Goal: Transaction & Acquisition: Download file/media

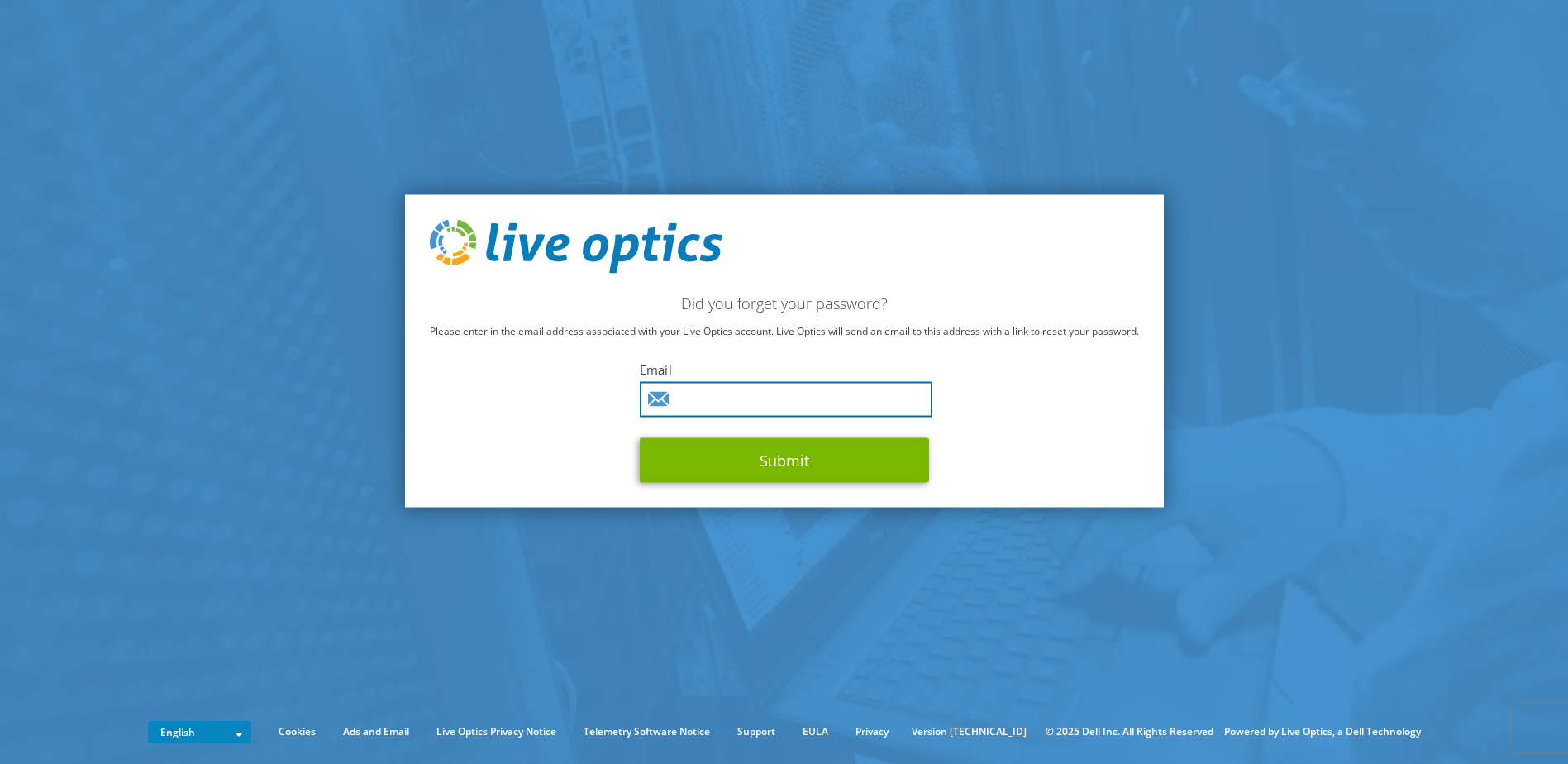
click at [719, 401] on input "text" at bounding box center [786, 399] width 293 height 35
click at [766, 405] on input "text" at bounding box center [786, 399] width 293 height 35
type input "filip.kaplan@cz.abb.com"
click at [640, 438] on button "Submit" at bounding box center [784, 460] width 289 height 45
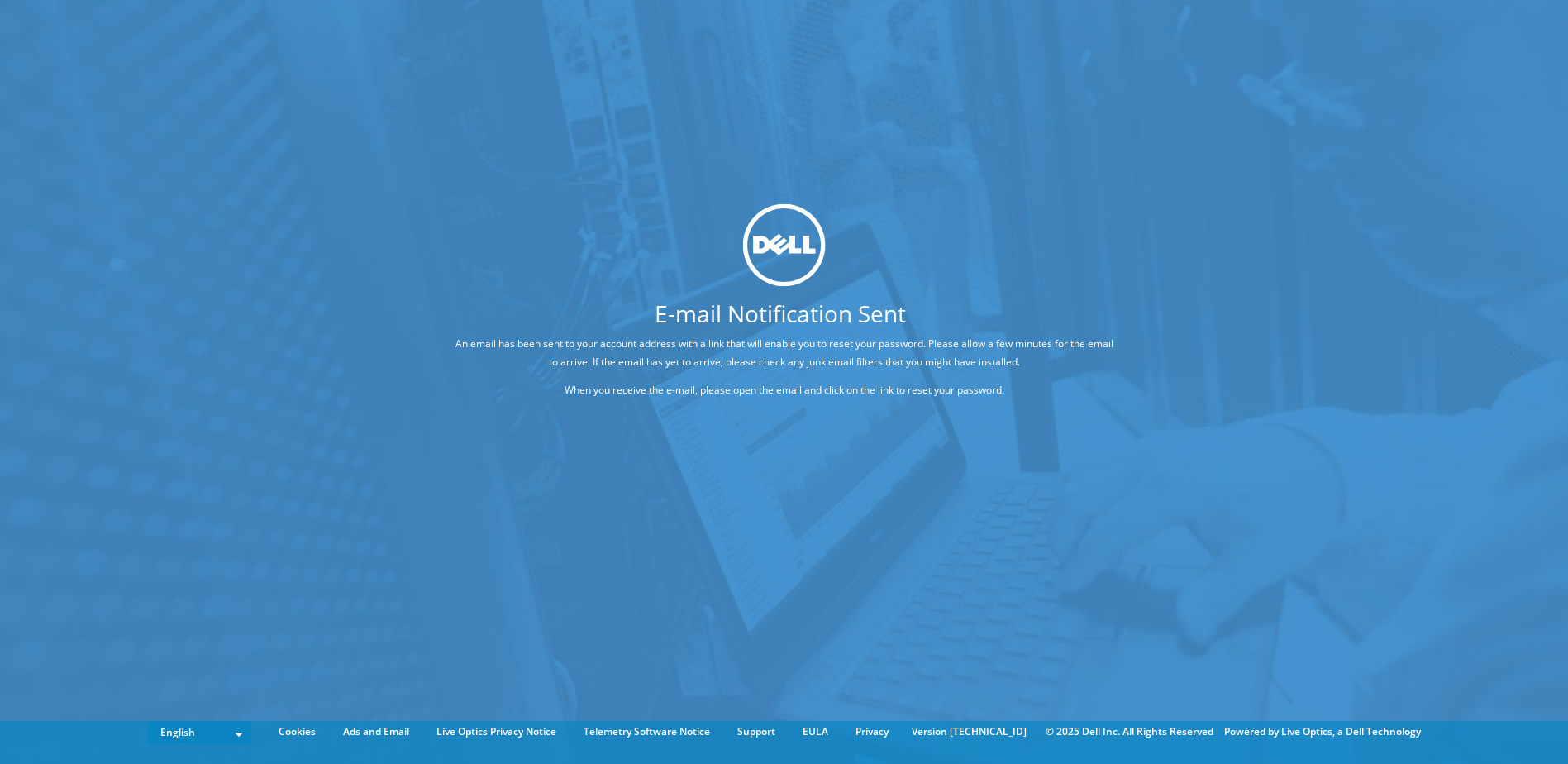
click at [1058, 409] on div "E-mail Notification Sent An email has been sent to your account address with a …" at bounding box center [784, 357] width 1568 height 715
click at [1057, 399] on div "E-mail Notification Sent An email has been sent to your account address with a …" at bounding box center [784, 307] width 784 height 206
click at [1051, 399] on div "E-mail Notification Sent An email has been sent to your account address with a …" at bounding box center [784, 307] width 784 height 206
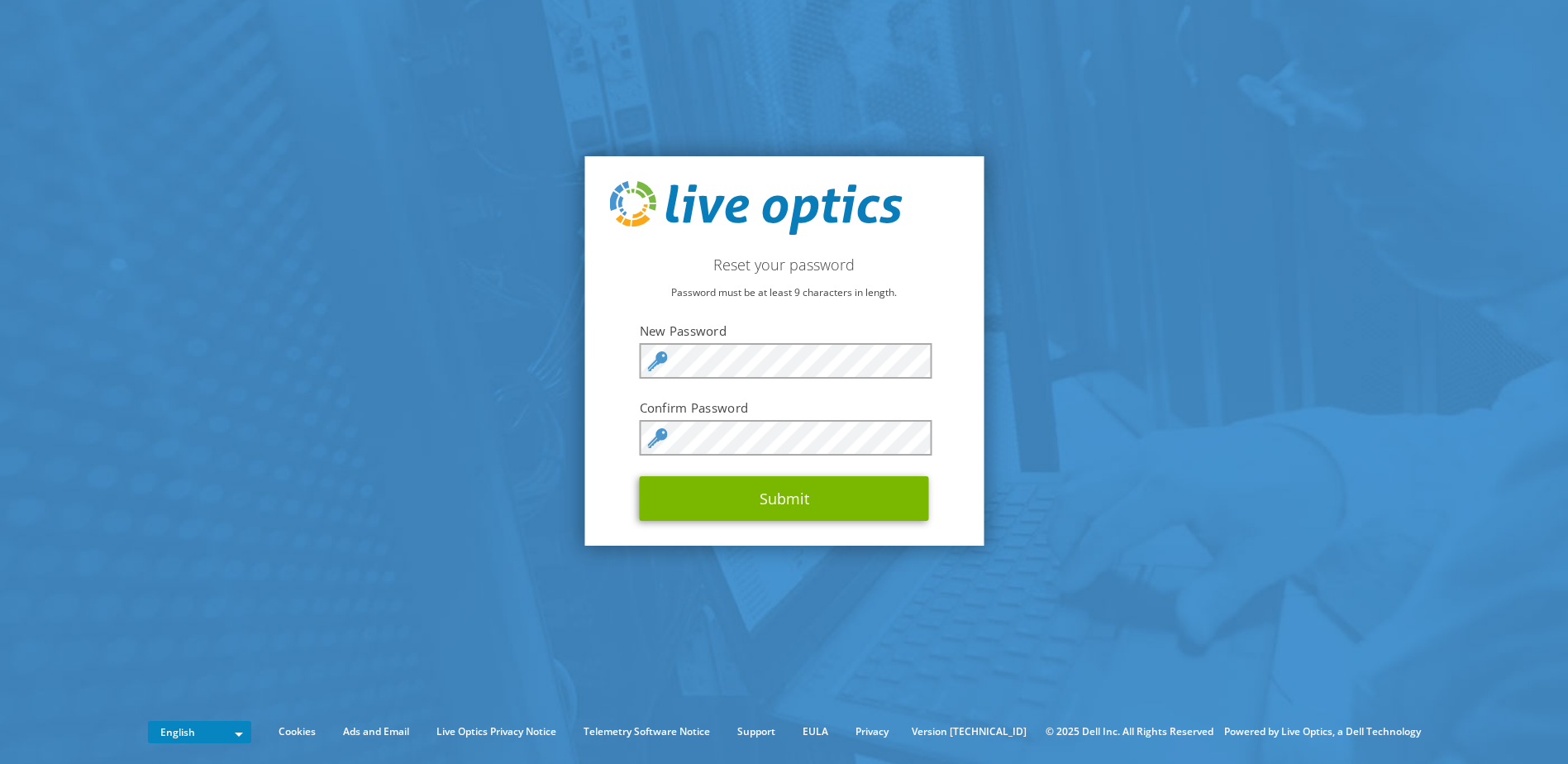
click at [806, 335] on label "New Password" at bounding box center [784, 331] width 289 height 16
click at [640, 477] on button "Submit" at bounding box center [784, 498] width 289 height 45
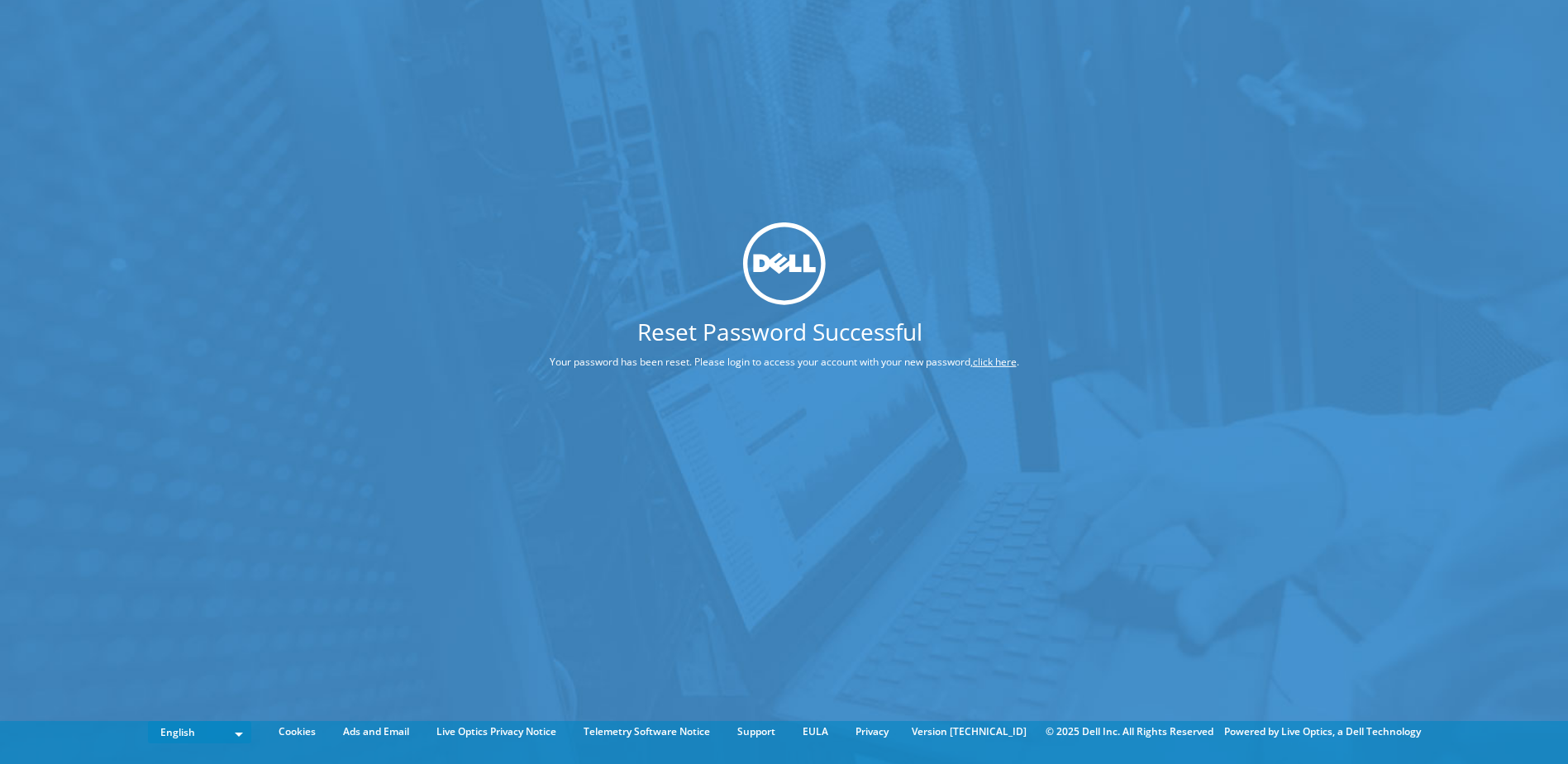
click at [1008, 364] on link "click here" at bounding box center [994, 361] width 44 height 14
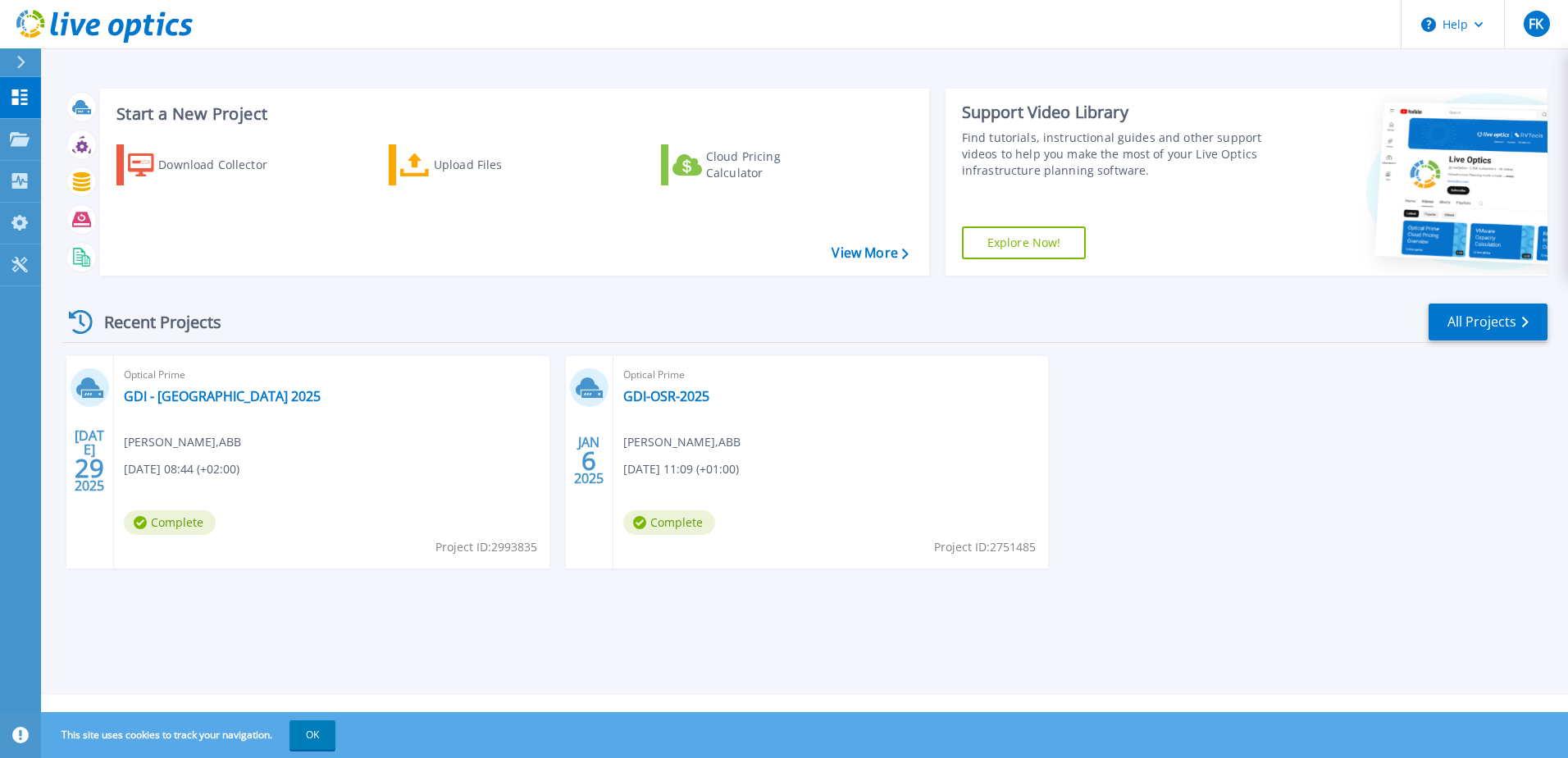
click at [1244, 467] on div "[DATE] Optical Prime GDI - [GEOGRAPHIC_DATA] 2025 [PERSON_NAME] , ABB [DATE] 08…" at bounding box center [798, 479] width 1498 height 245
click at [1312, 383] on div "[DATE] Optical Prime GDI - [GEOGRAPHIC_DATA] 2025 [PERSON_NAME] , ABB [DATE] 08…" at bounding box center [798, 479] width 1498 height 245
click at [1324, 615] on div "Recent Projects All Projects [DATE] Optical Prime GDI - [GEOGRAPHIC_DATA] 2025 …" at bounding box center [806, 451] width 1485 height 326
drag, startPoint x: 1314, startPoint y: 577, endPoint x: 1301, endPoint y: 571, distance: 14.3
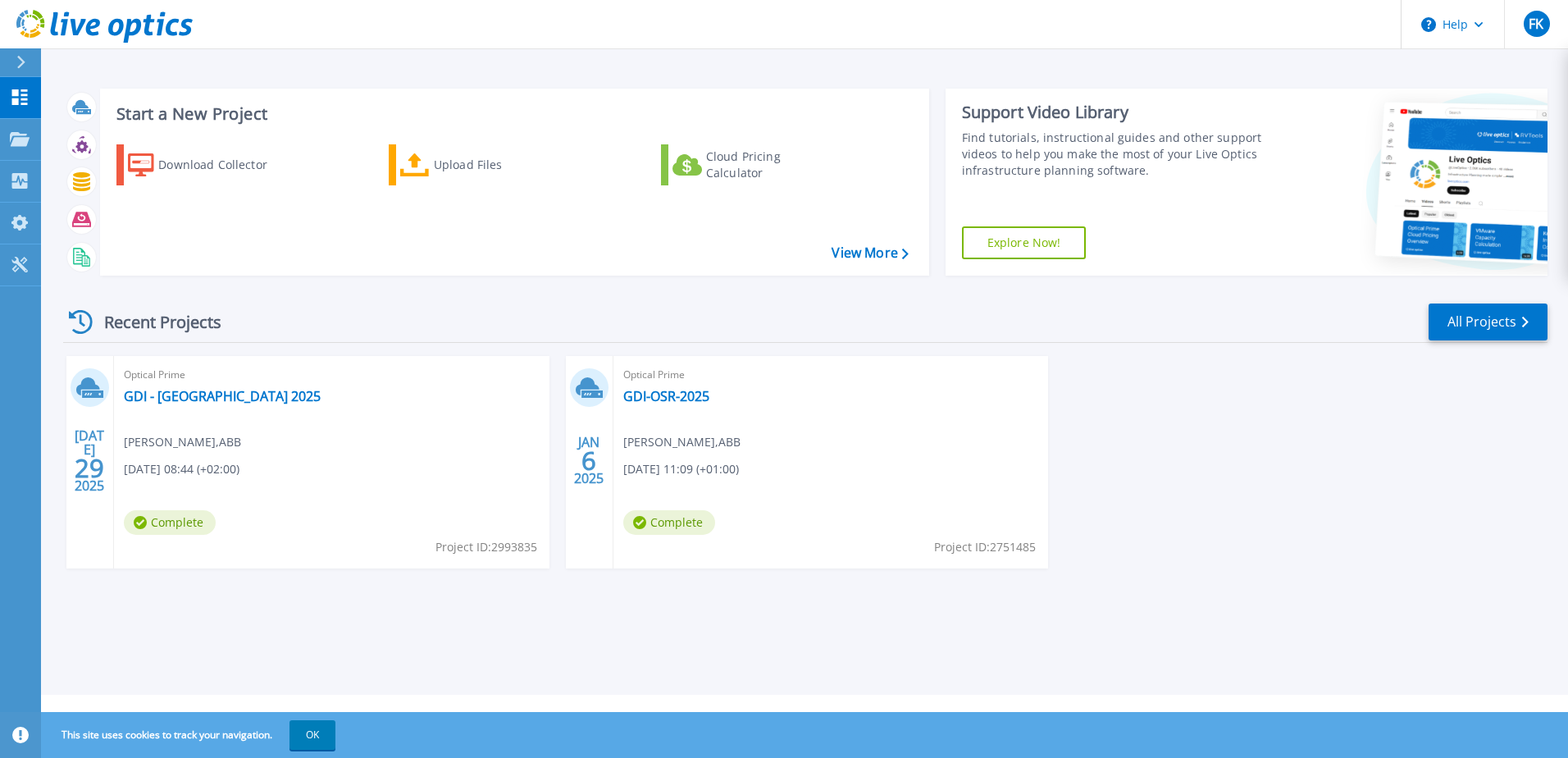
click at [1313, 576] on div "[DATE] Optical Prime GDI - [GEOGRAPHIC_DATA] 2025 [PERSON_NAME] , ABB [DATE] 08…" at bounding box center [798, 479] width 1498 height 245
click at [1181, 465] on div "JUL 29 2025 Optical Prime GDI - Ostrava 2025 Gareth Caughey , ABB 07/29/2025, 0…" at bounding box center [798, 479] width 1498 height 245
drag, startPoint x: 1183, startPoint y: 448, endPoint x: 641, endPoint y: 293, distance: 563.7
click at [1180, 447] on div "JUL 29 2025 Optical Prime GDI - Ostrava 2025 Gareth Caughey , ABB 07/29/2025, 0…" at bounding box center [798, 479] width 1498 height 245
click at [336, 206] on div "Download Collector Upload Files Cloud Pricing Calculator" at bounding box center [512, 199] width 817 height 136
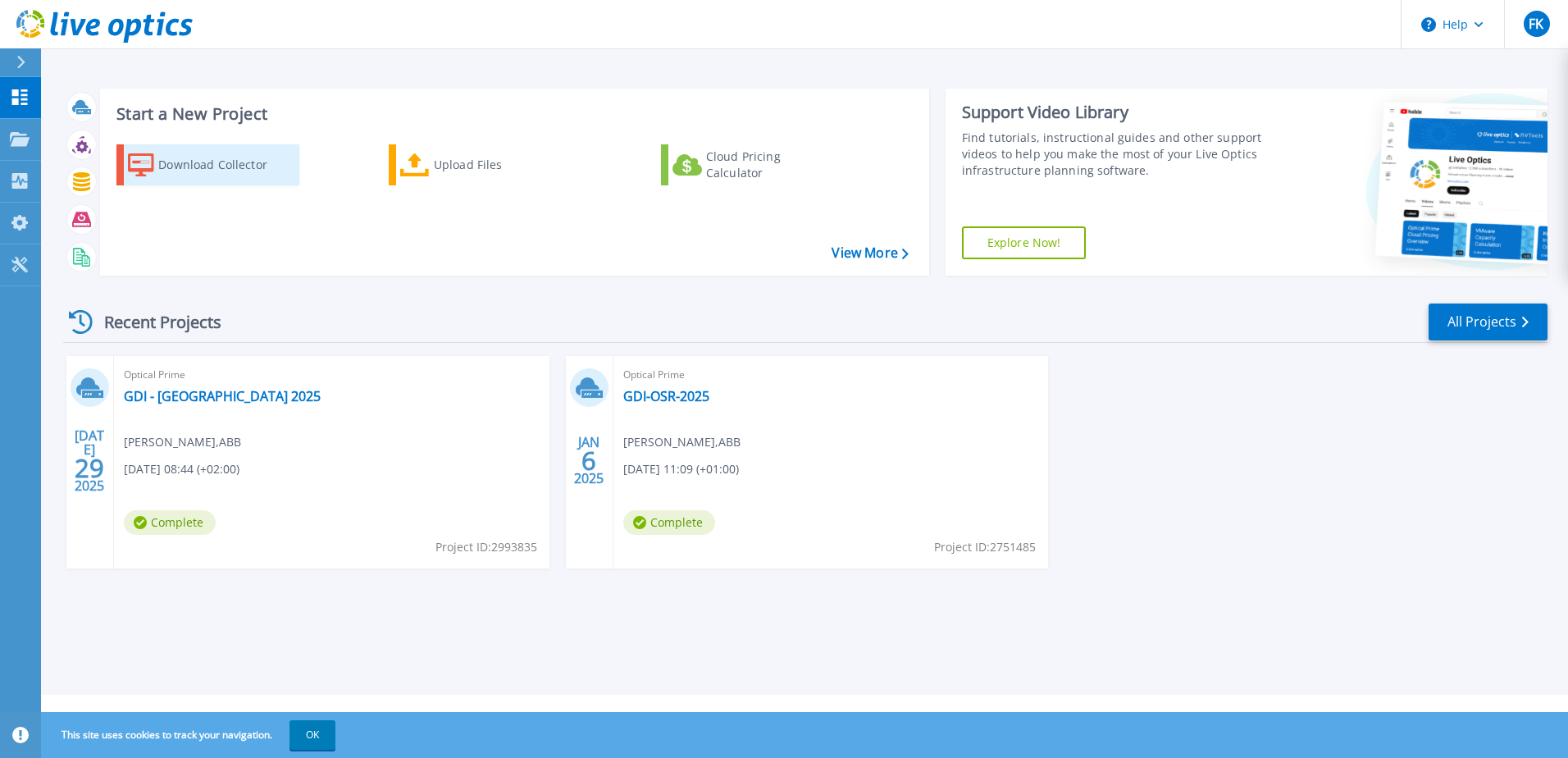
click at [187, 162] on div "Download Collector" at bounding box center [223, 165] width 131 height 32
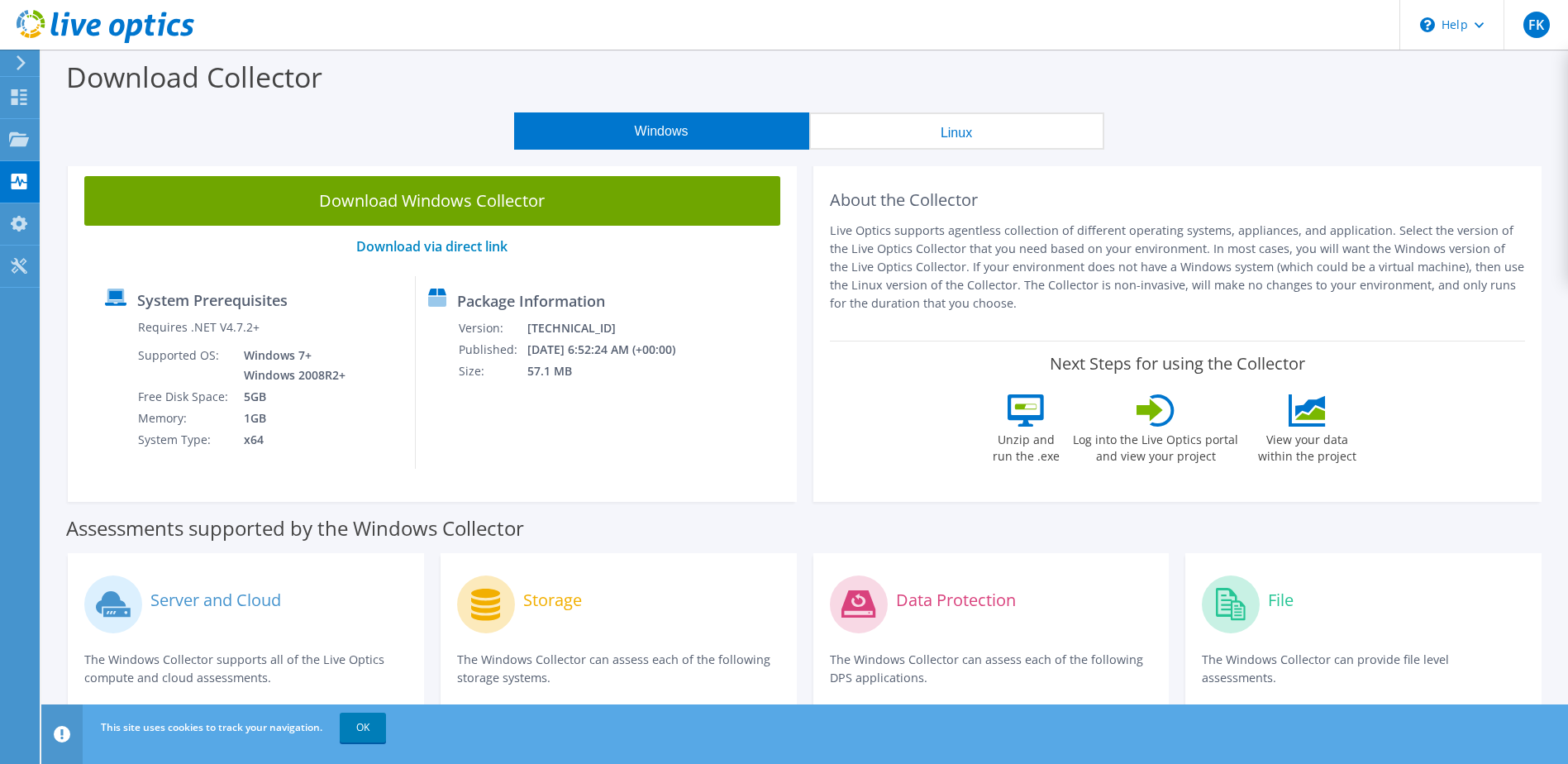
click at [1059, 286] on p "Live Optics supports agentless collection of different operating systems, appli…" at bounding box center [1178, 267] width 696 height 91
click at [581, 350] on td "[DATE] 6:52:24 AM (+00:00)" at bounding box center [612, 350] width 171 height 22
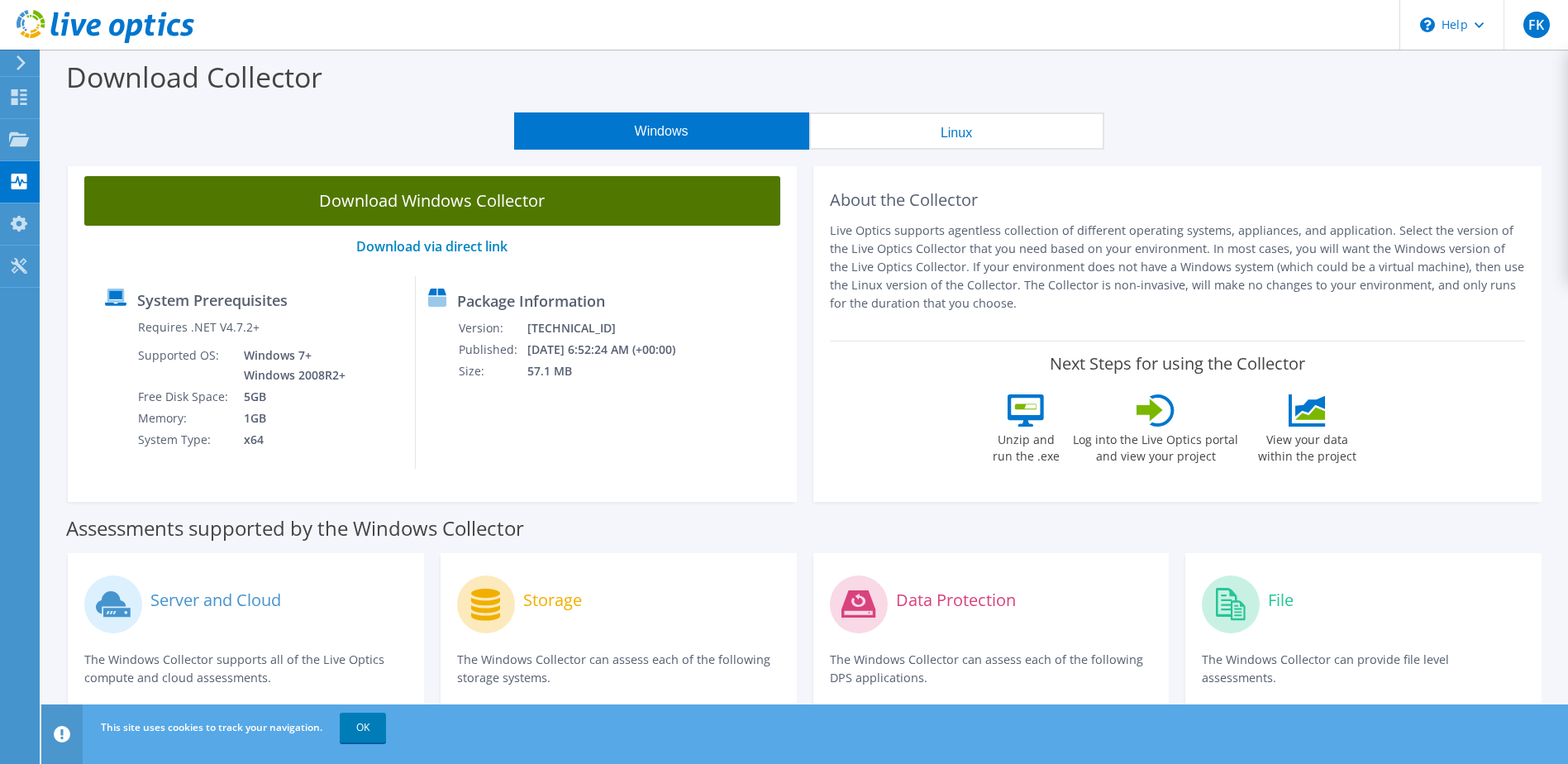
click at [499, 205] on link "Download Windows Collector" at bounding box center [433, 201] width 696 height 50
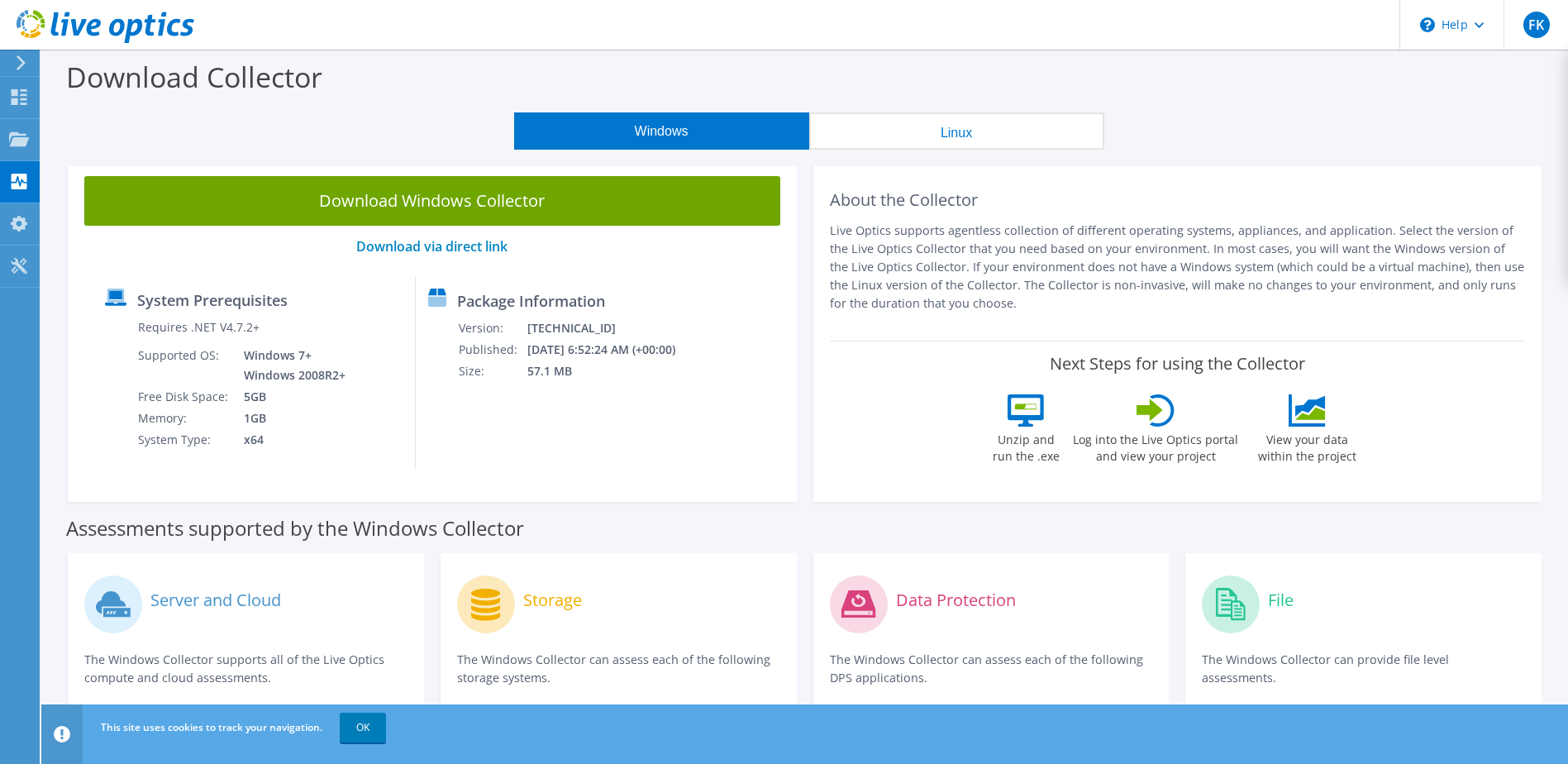
drag, startPoint x: 1180, startPoint y: 45, endPoint x: 1238, endPoint y: 30, distance: 59.9
click at [1182, 47] on header "FK End User [PERSON_NAME] [EMAIL_ADDRESS][PERSON_NAME][DOMAIN_NAME] [PERSON_NAM…" at bounding box center [784, 25] width 1568 height 50
click at [645, 348] on td "[DATE] 6:52:24 AM (+00:00)" at bounding box center [612, 350] width 171 height 22
click at [624, 342] on td "[DATE] 6:52:24 AM (+00:00)" at bounding box center [612, 350] width 171 height 22
